Goal: Information Seeking & Learning: Find specific fact

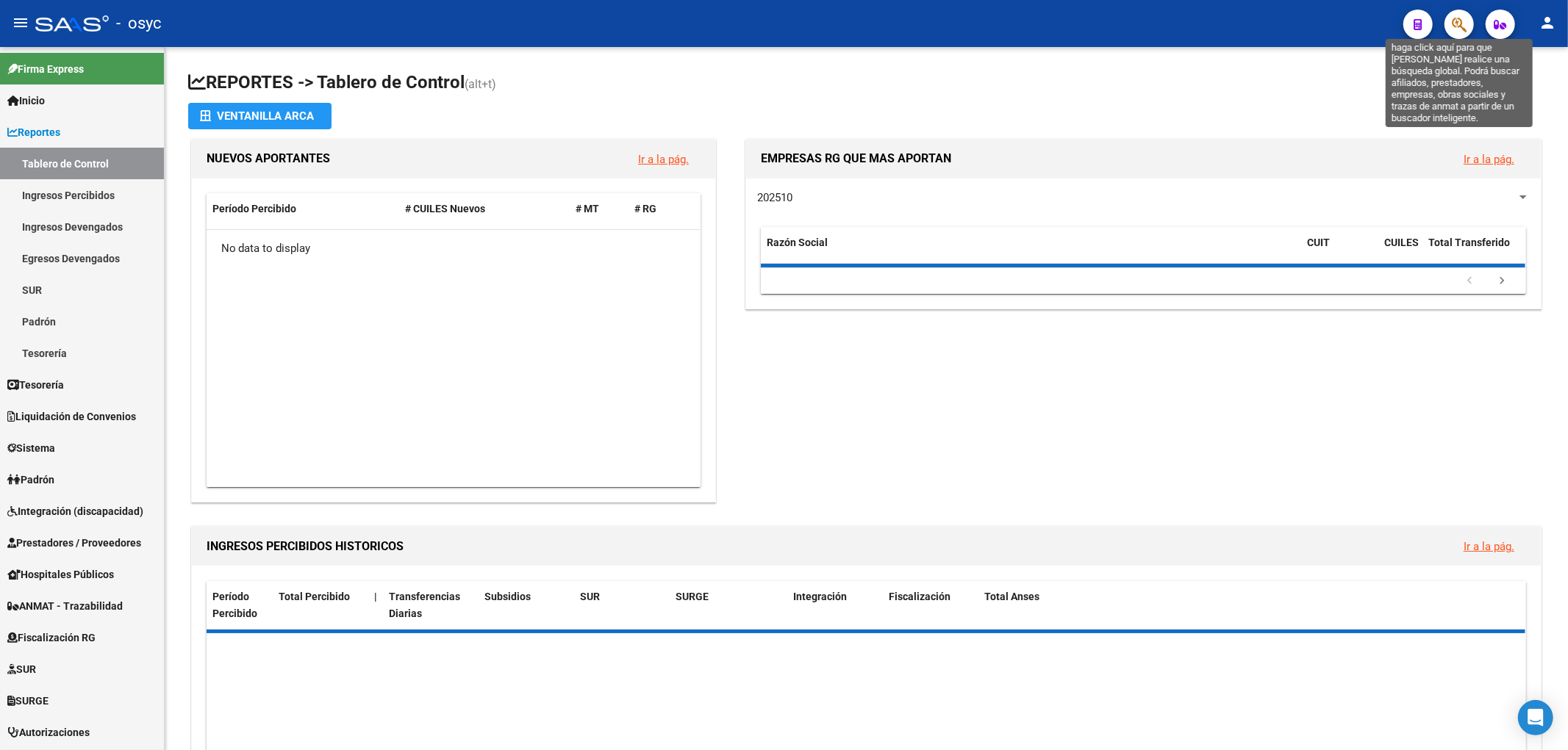
click at [1465, 32] on icon "button" at bounding box center [1459, 24] width 15 height 17
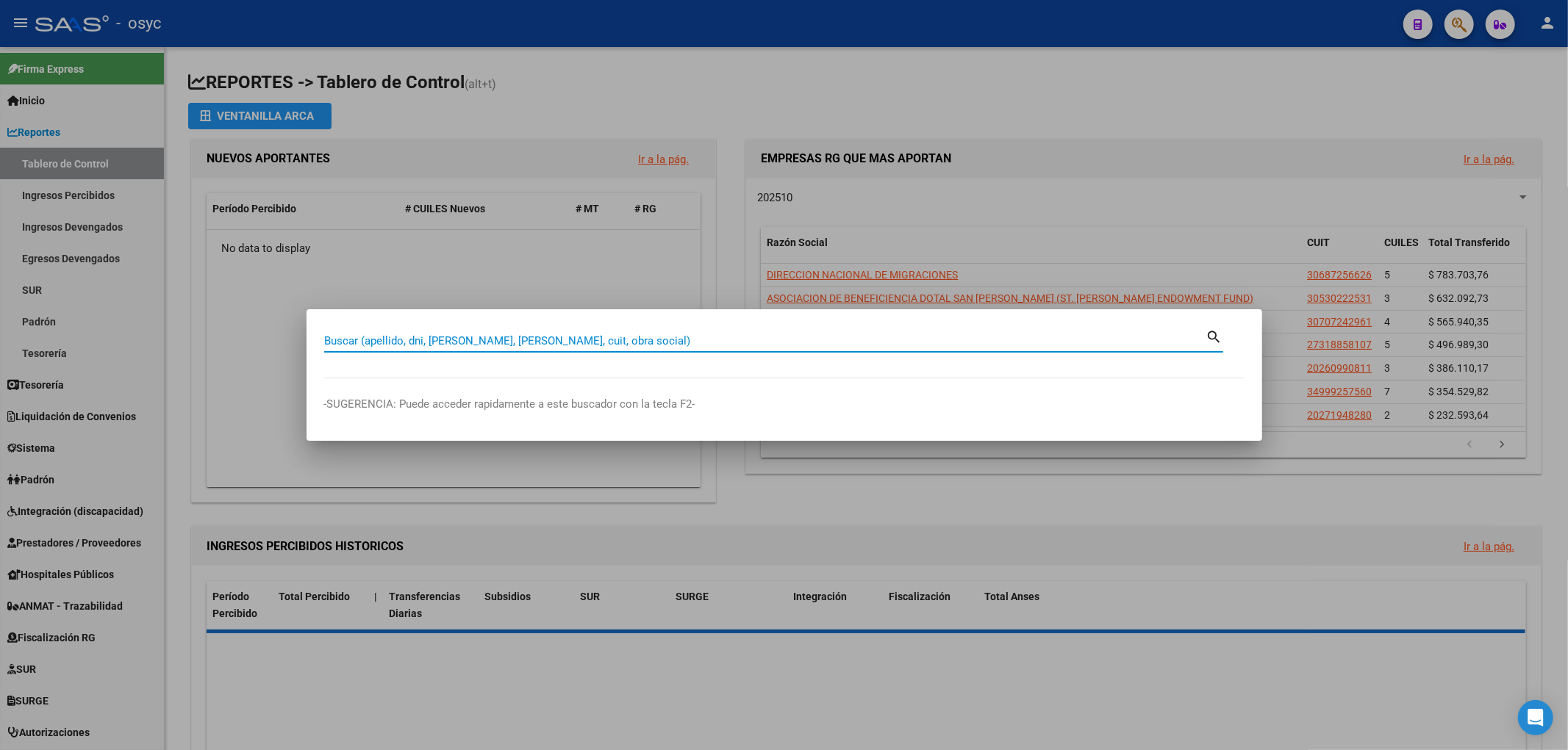
click at [622, 342] on input "Buscar (apellido, dni, [PERSON_NAME], [PERSON_NAME], cuit, obra social)" at bounding box center [765, 341] width 882 height 13
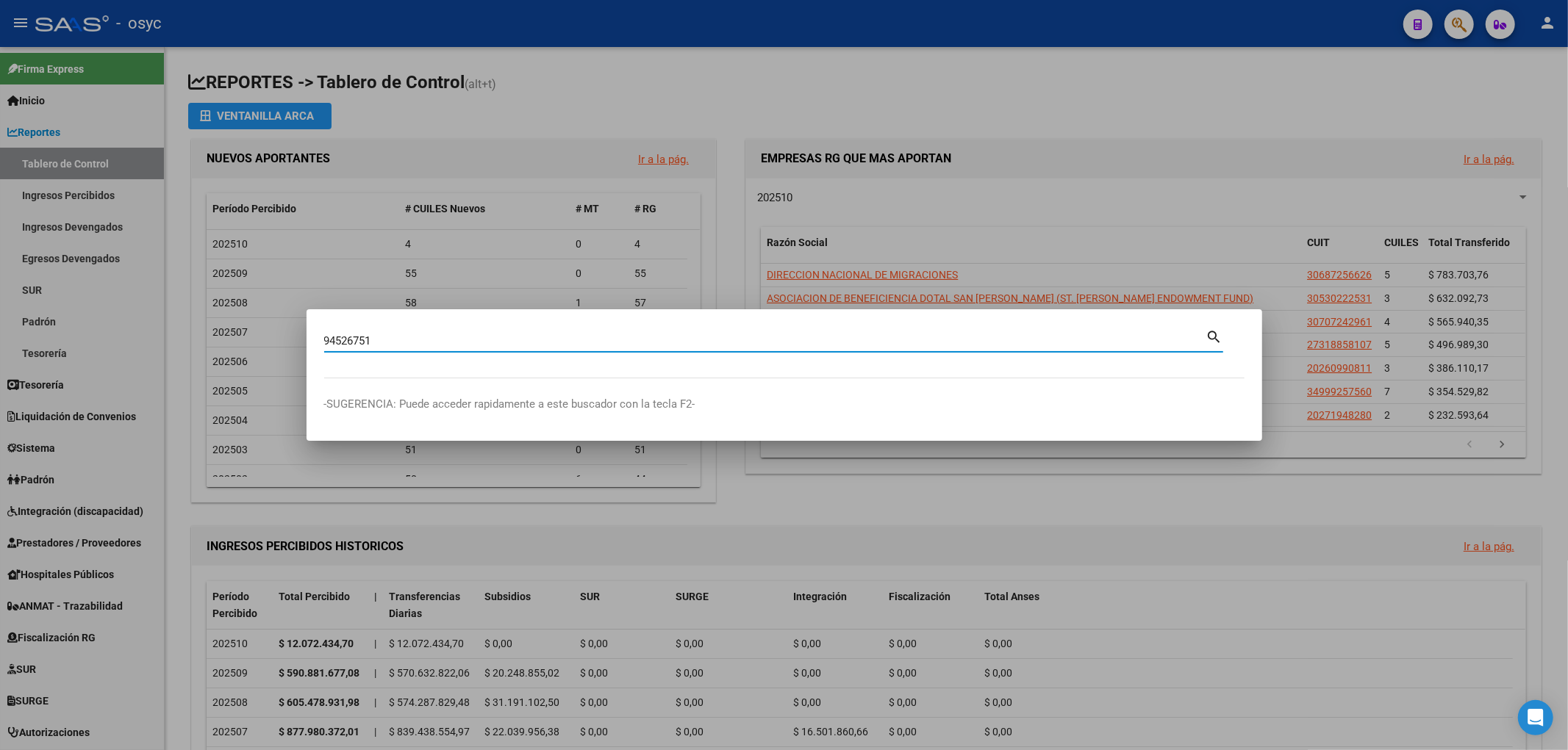
type input "94526751"
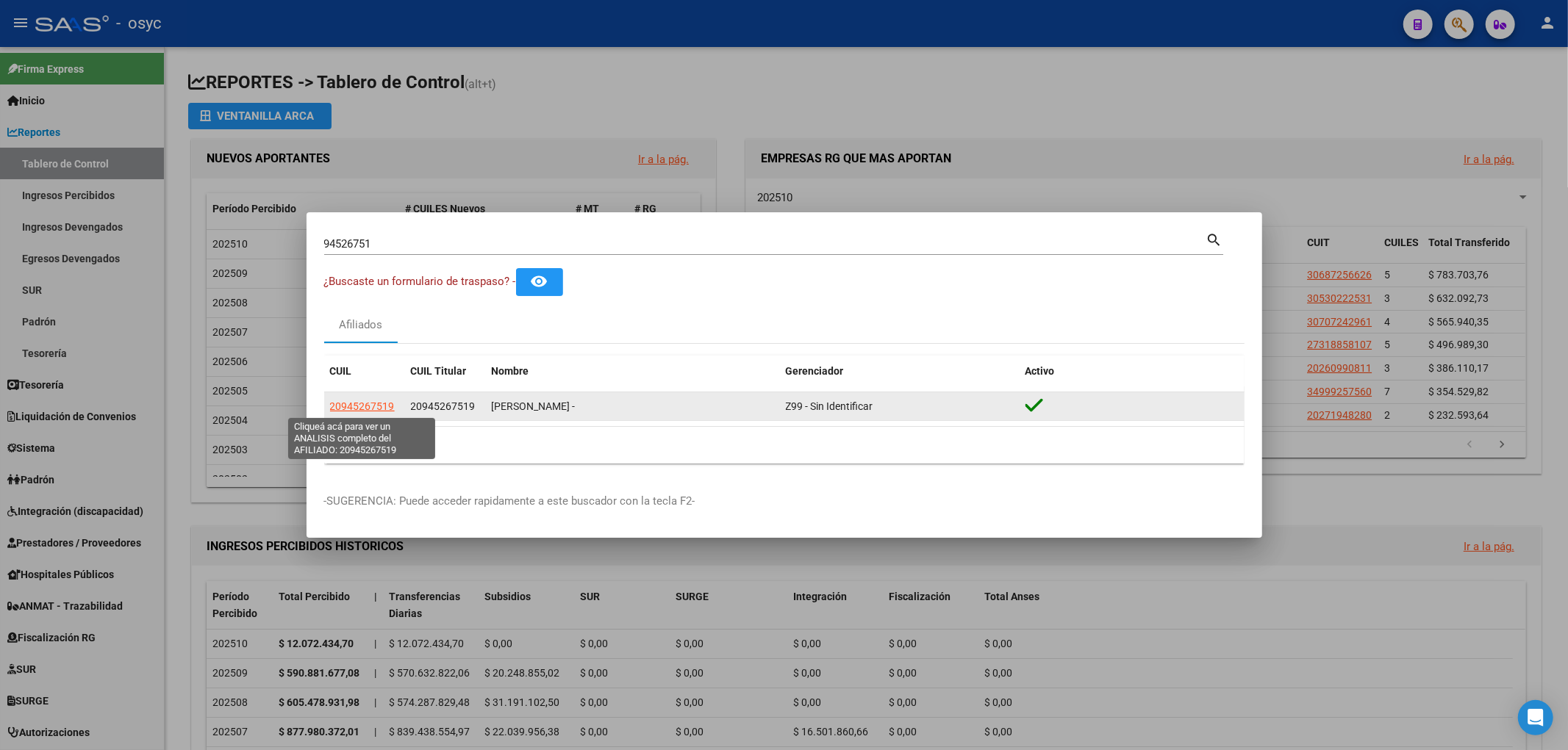
click at [380, 406] on span "20945267519" at bounding box center [362, 406] width 64 height 11
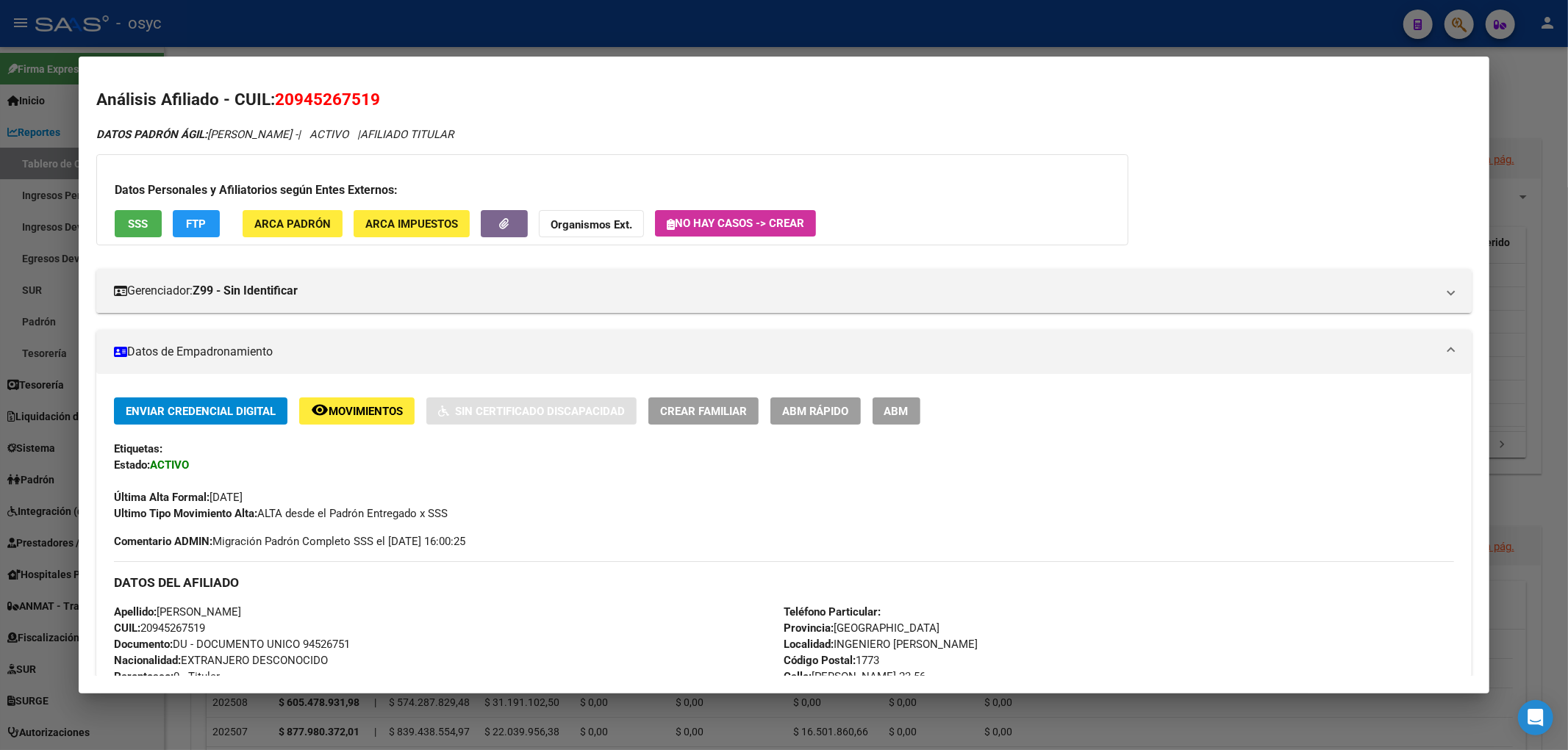
drag, startPoint x: 275, startPoint y: 102, endPoint x: 383, endPoint y: 109, distance: 108.2
click at [383, 109] on h2 "Análisis Afiliado - CUIL: 20945267519" at bounding box center [784, 99] width 1376 height 25
copy span "20945267519"
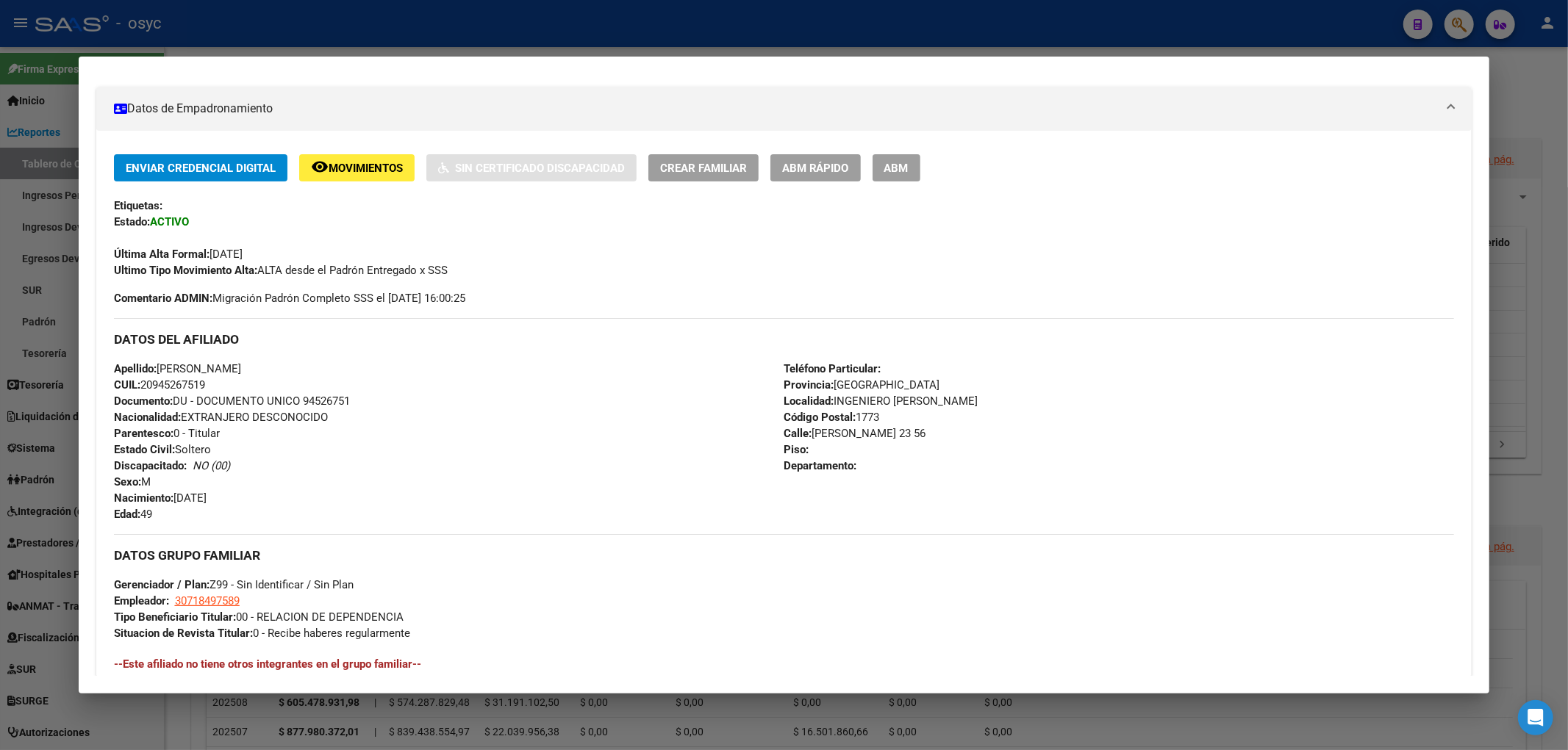
scroll to position [244, 0]
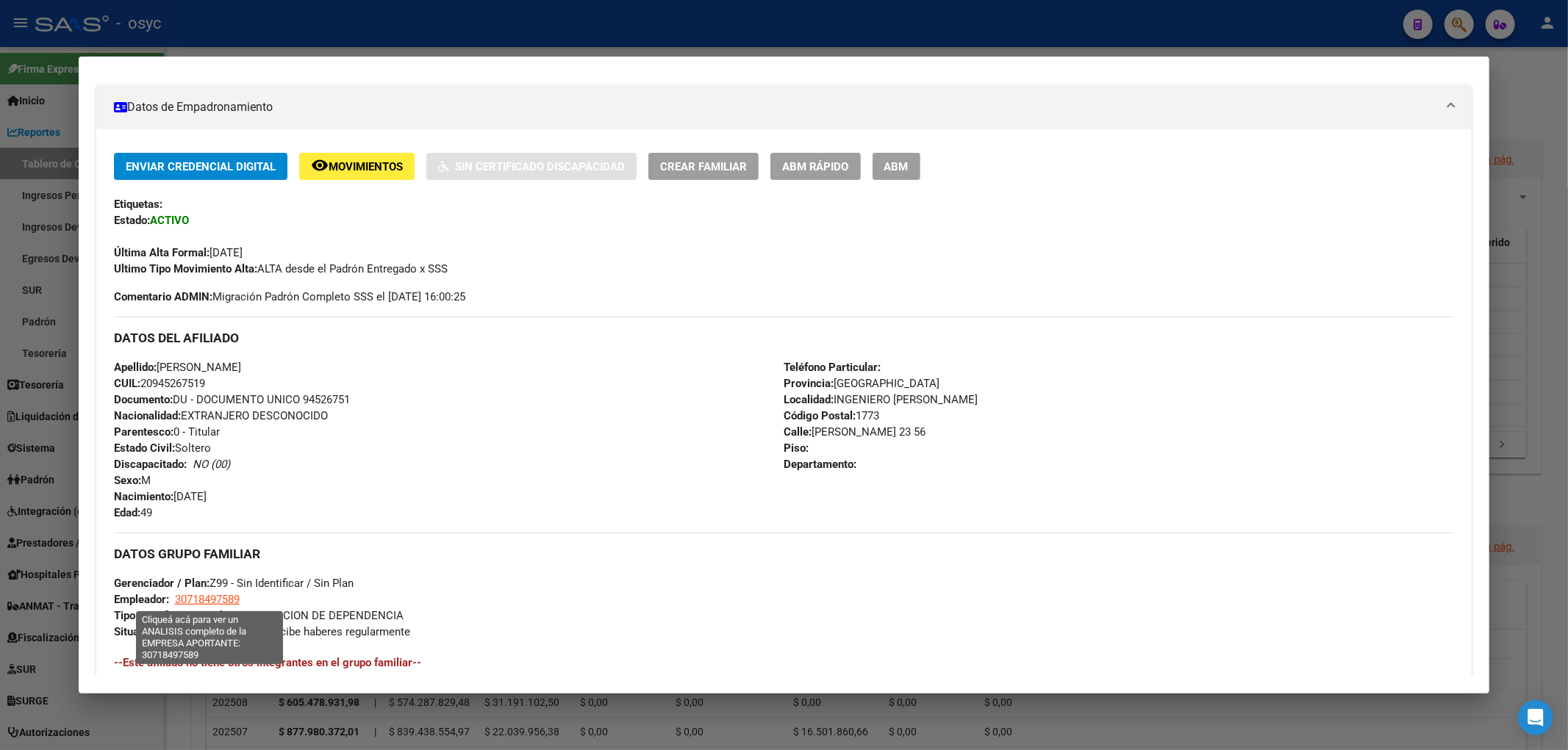
click at [184, 599] on span "30718497589" at bounding box center [207, 599] width 64 height 13
type textarea "30718497589"
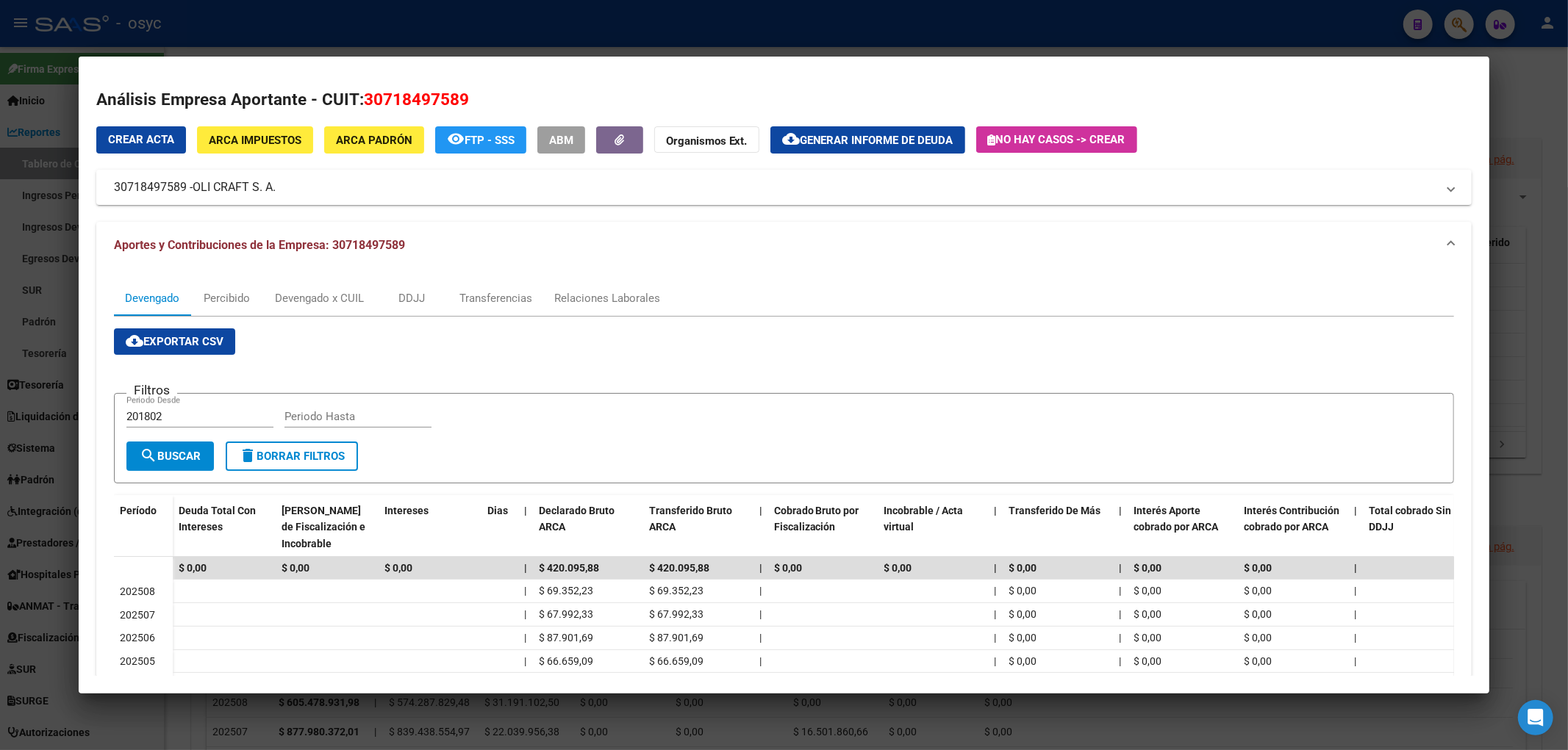
click at [1474, 29] on div at bounding box center [784, 375] width 1568 height 750
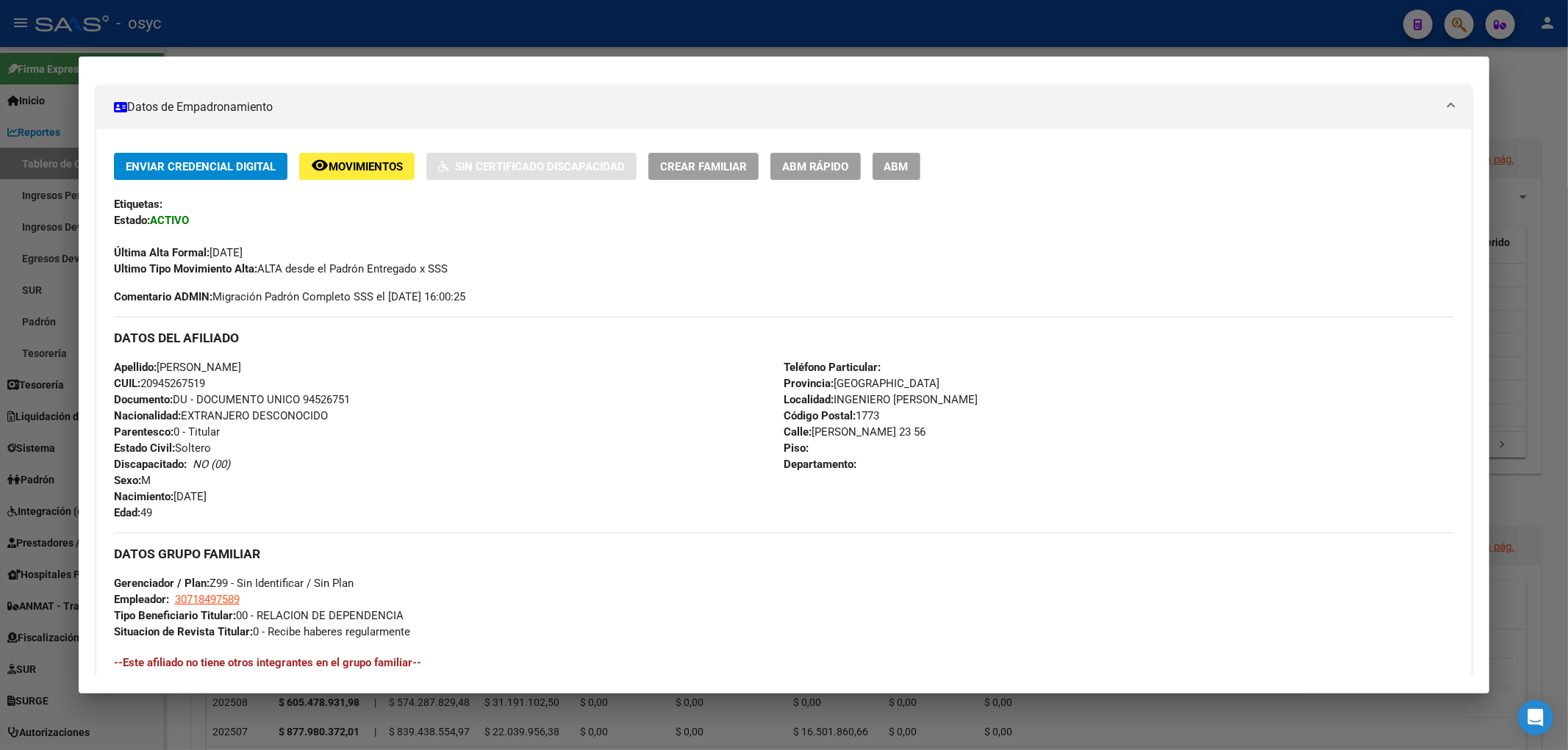
click at [1468, 18] on div at bounding box center [784, 375] width 1568 height 750
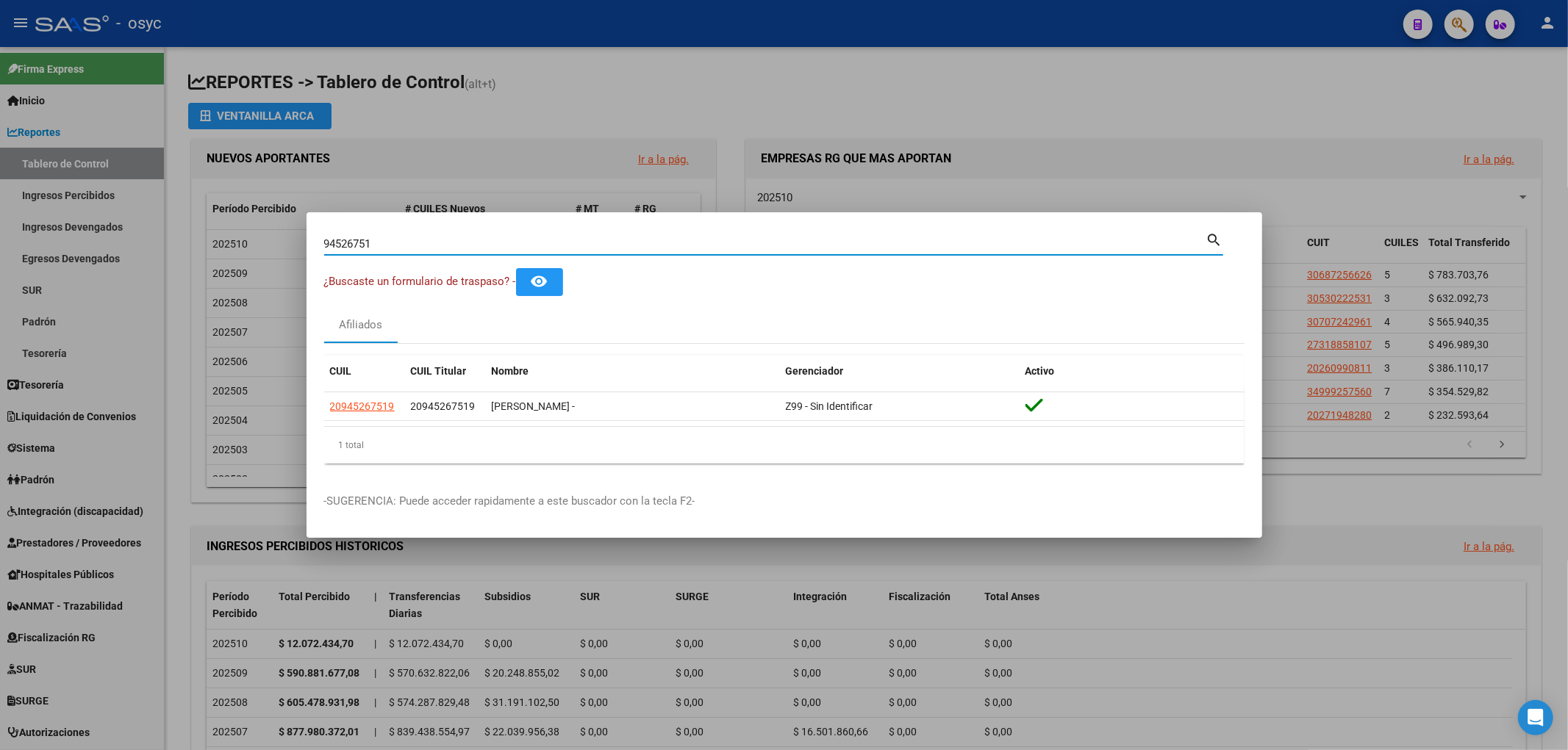
drag, startPoint x: 416, startPoint y: 237, endPoint x: 0, endPoint y: 225, distance: 416.2
click at [0, 225] on div "94526751 Buscar (apellido, dni, cuil, nro traspaso, cuit, obra social) search ¿…" at bounding box center [784, 375] width 1568 height 750
paste input "20-94526751-9"
type input "20945267519"
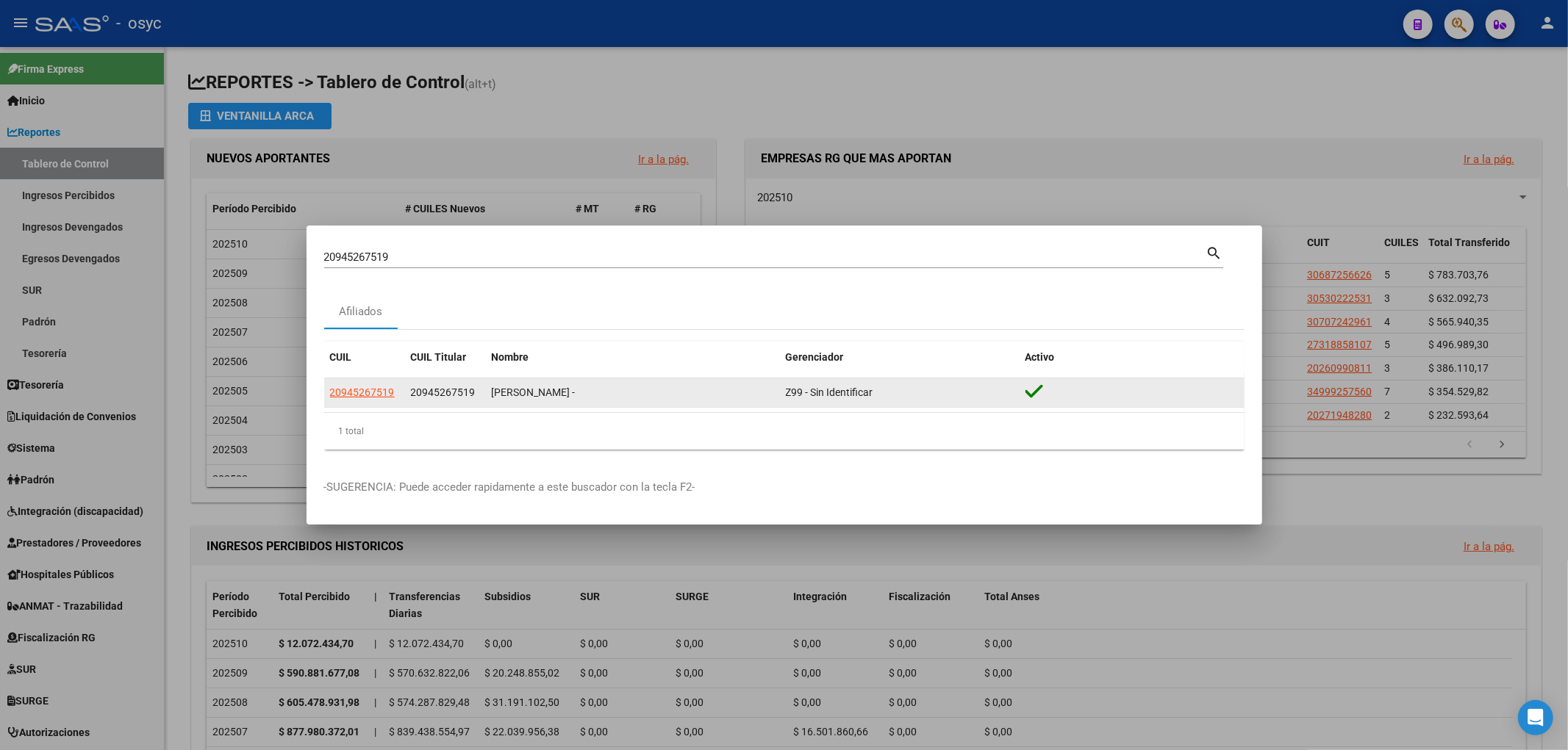
drag, startPoint x: 410, startPoint y: 388, endPoint x: 472, endPoint y: 392, distance: 62.1
click at [472, 392] on span "20945267519" at bounding box center [442, 393] width 64 height 11
copy span "20945267519"
click at [378, 387] on span "20945267519" at bounding box center [362, 393] width 64 height 11
type textarea "20945267519"
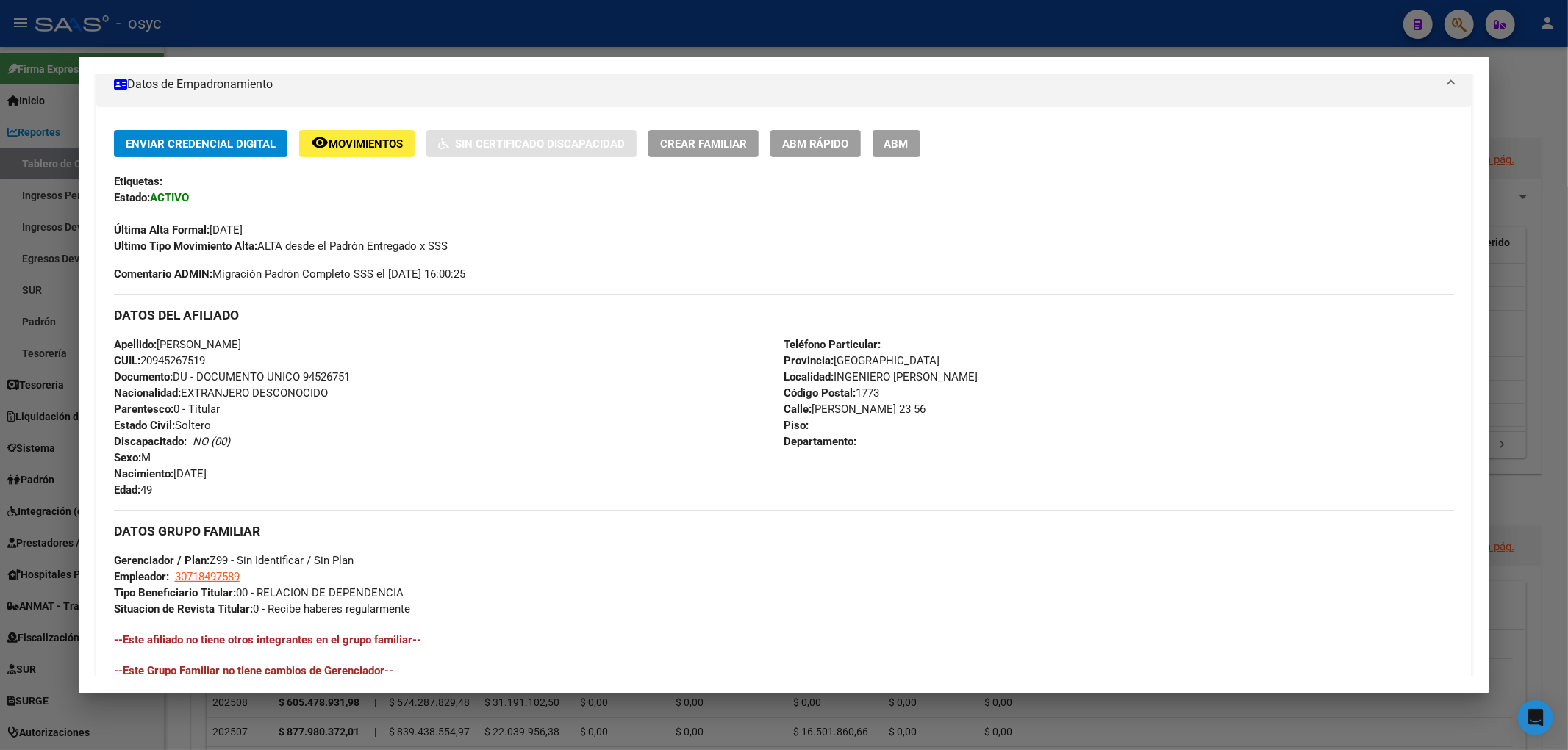
scroll to position [408, 0]
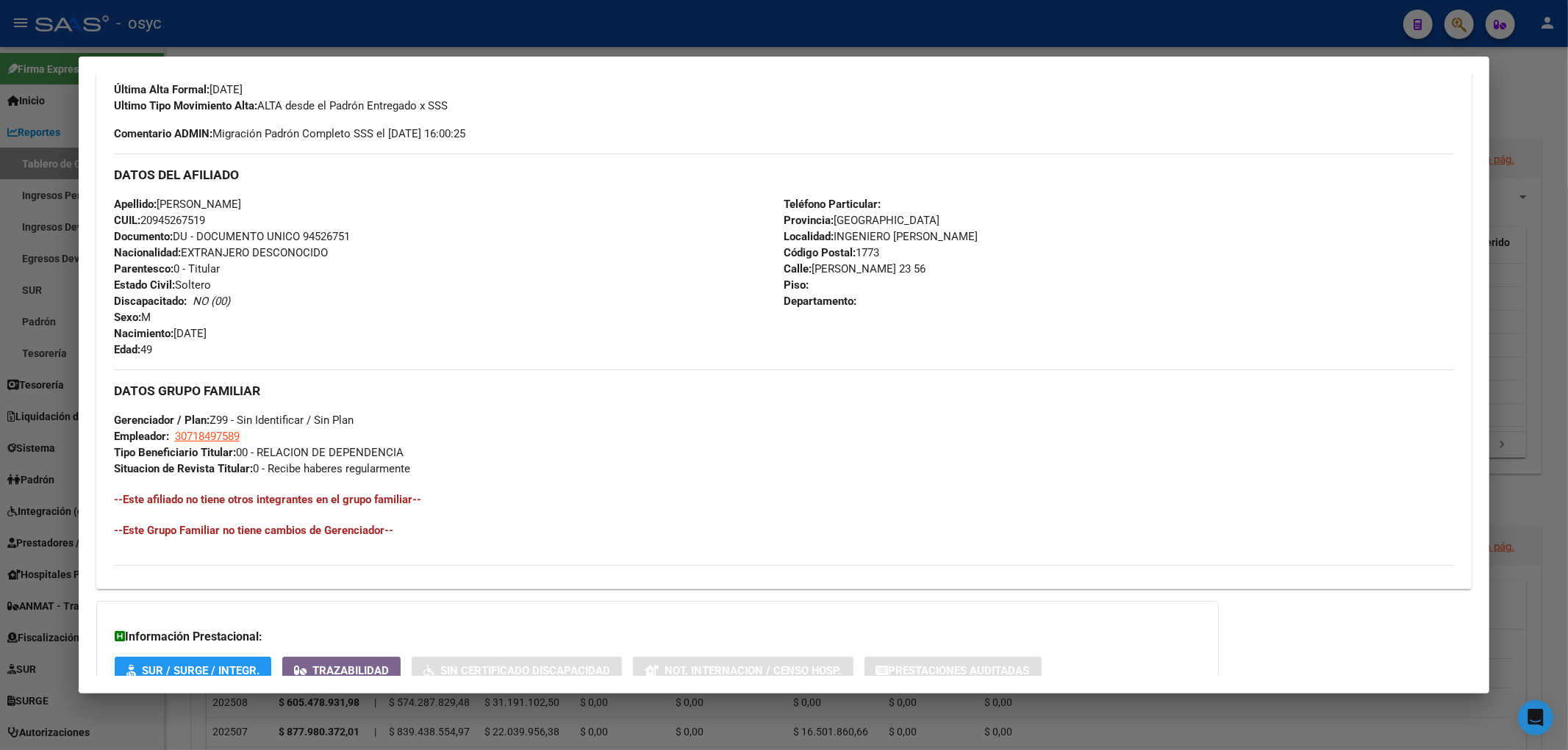
drag, startPoint x: 97, startPoint y: 99, endPoint x: 532, endPoint y: 510, distance: 598.5
click at [532, 510] on div "Análisis Afiliado - CUIL: 20945267519 DATOS PADRÓN ÁGIL: [PERSON_NAME] - | ACTI…" at bounding box center [784, 231] width 1376 height 1103
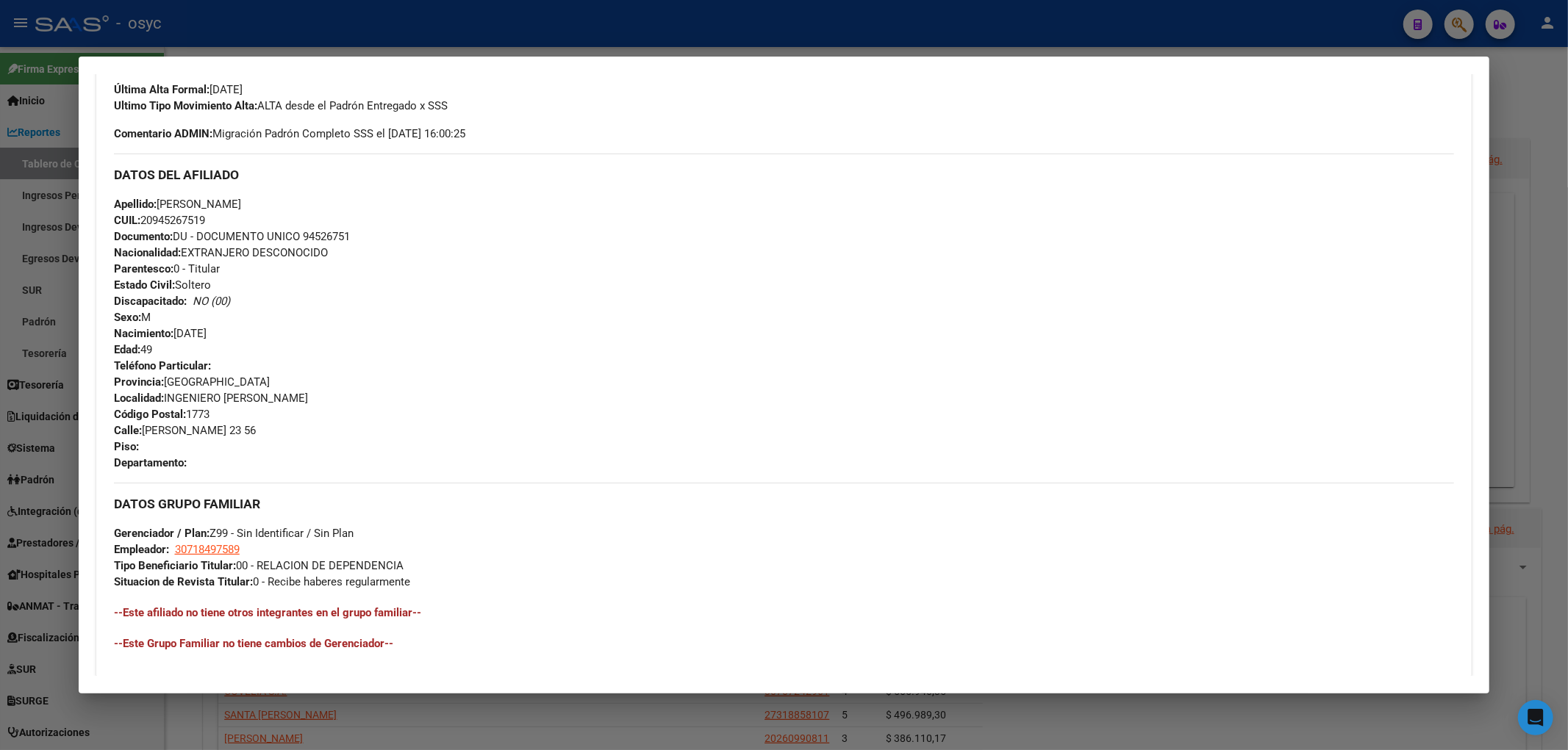
click at [1323, 13] on div at bounding box center [784, 375] width 1568 height 750
